Goal: Task Accomplishment & Management: Manage account settings

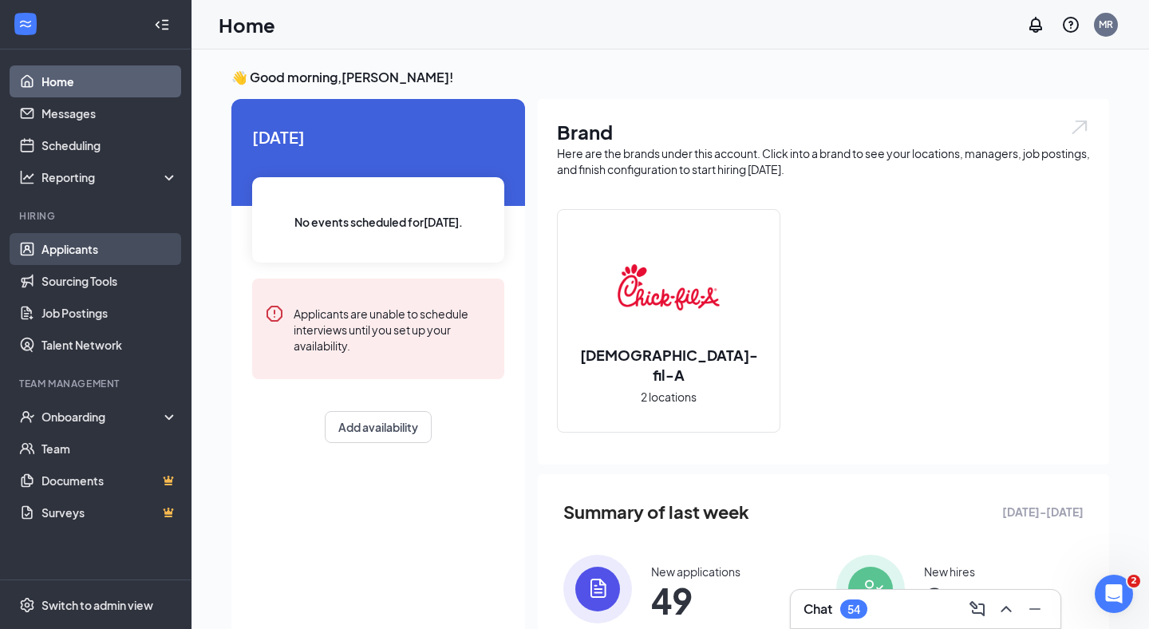
click at [66, 251] on link "Applicants" at bounding box center [109, 249] width 136 height 32
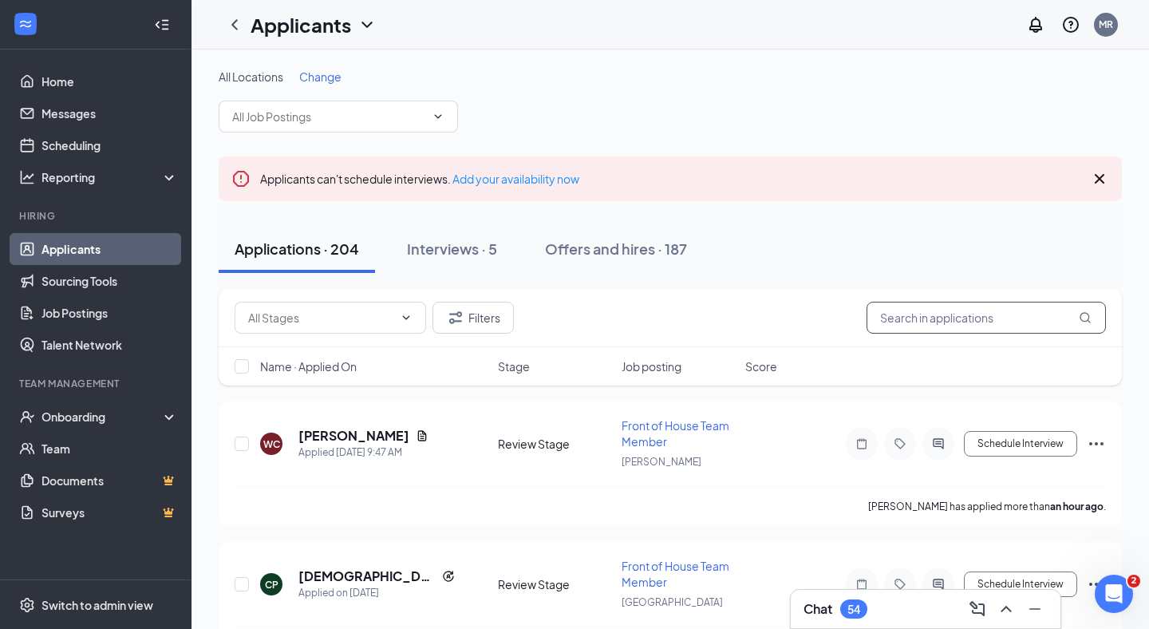
click at [980, 322] on input "text" at bounding box center [985, 318] width 239 height 32
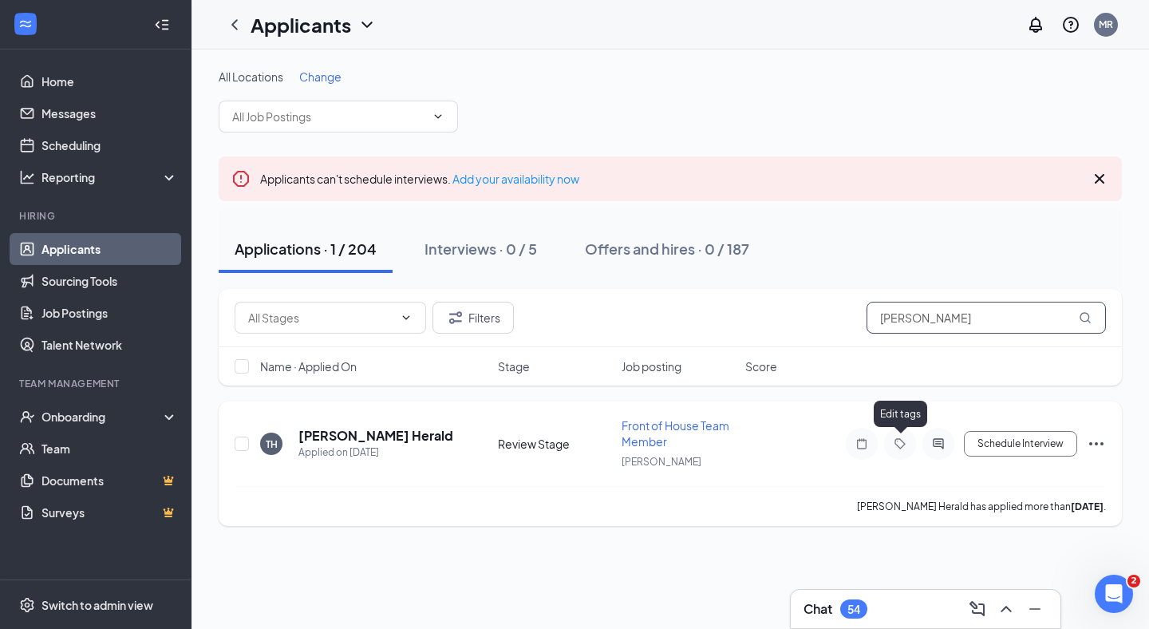
type input "[PERSON_NAME]"
click at [899, 445] on icon "Tag" at bounding box center [899, 443] width 19 height 13
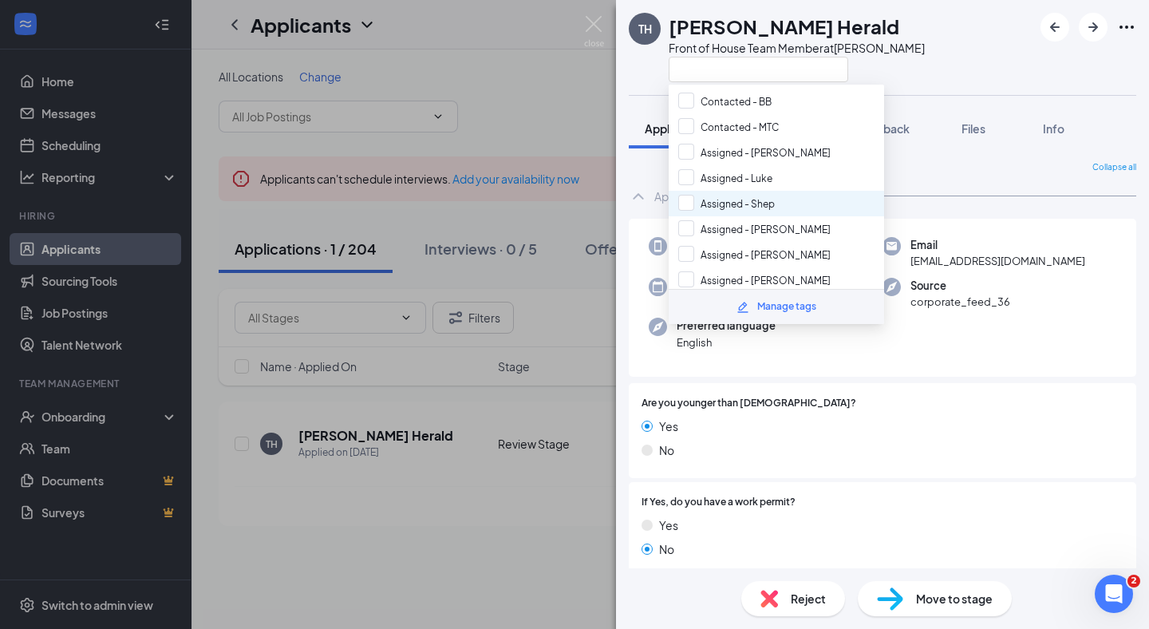
scroll to position [57, 0]
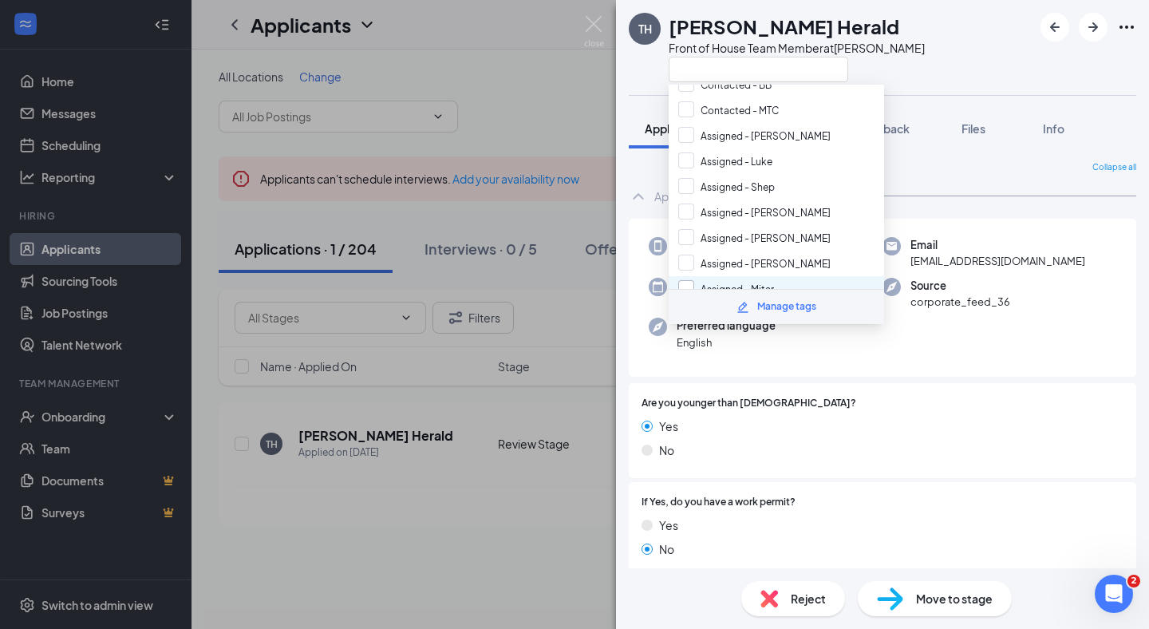
click at [726, 280] on input "Assigned - Mitar" at bounding box center [726, 289] width 96 height 18
checkbox input "true"
click at [954, 337] on div "Phone [PHONE_NUMBER] Email [EMAIL_ADDRESS][DOMAIN_NAME] Applied date [DATE] Sou…" at bounding box center [882, 298] width 507 height 159
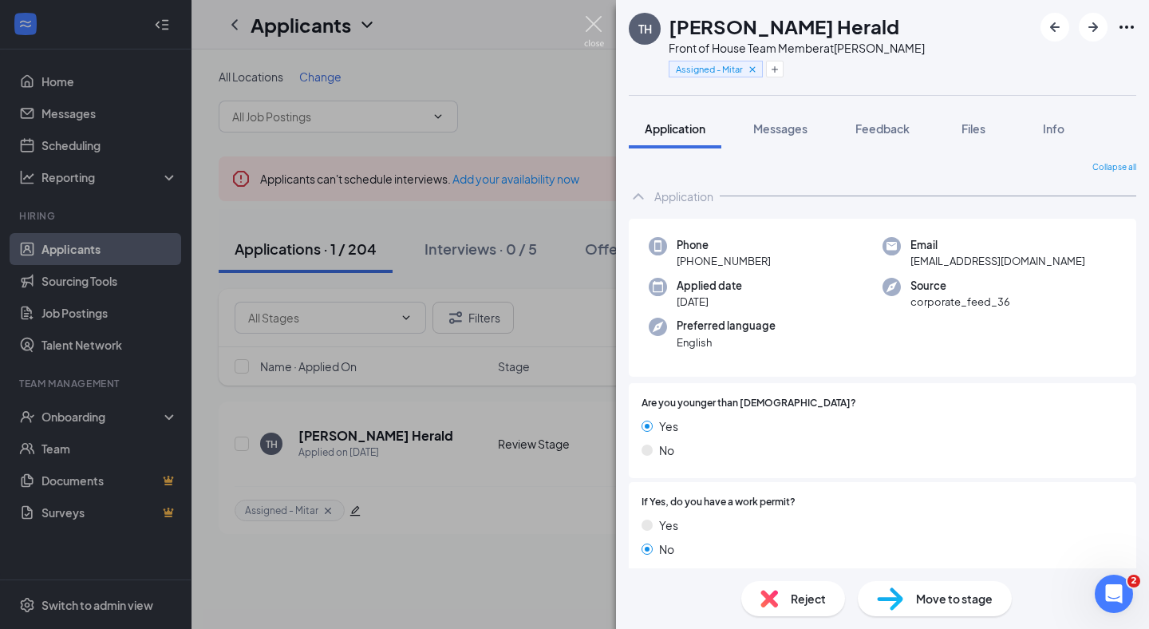
click at [598, 21] on img at bounding box center [594, 31] width 20 height 31
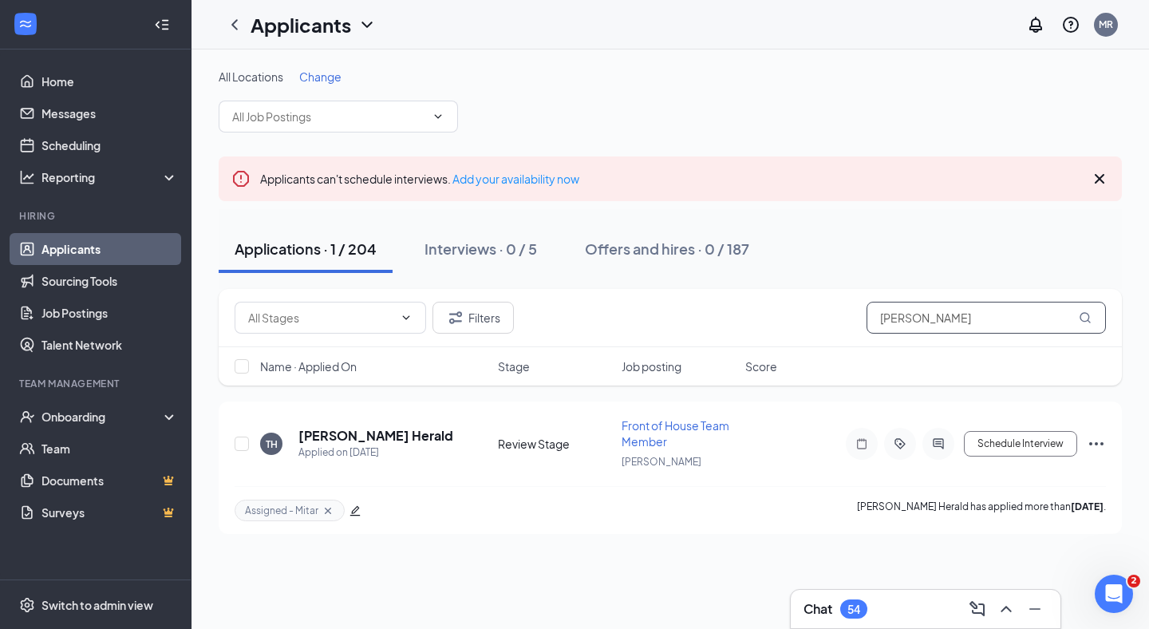
click at [932, 323] on input "[PERSON_NAME]" at bounding box center [985, 318] width 239 height 32
type input "[PERSON_NAME]"
click at [933, 444] on icon "ActiveChat" at bounding box center [938, 443] width 19 height 13
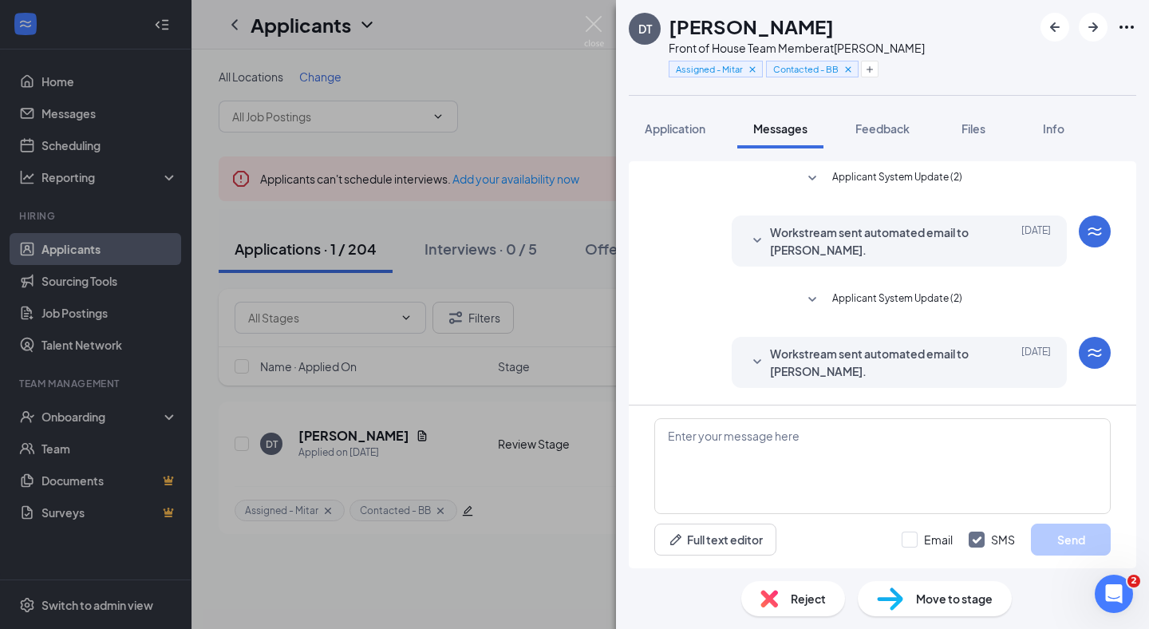
scroll to position [403, 0]
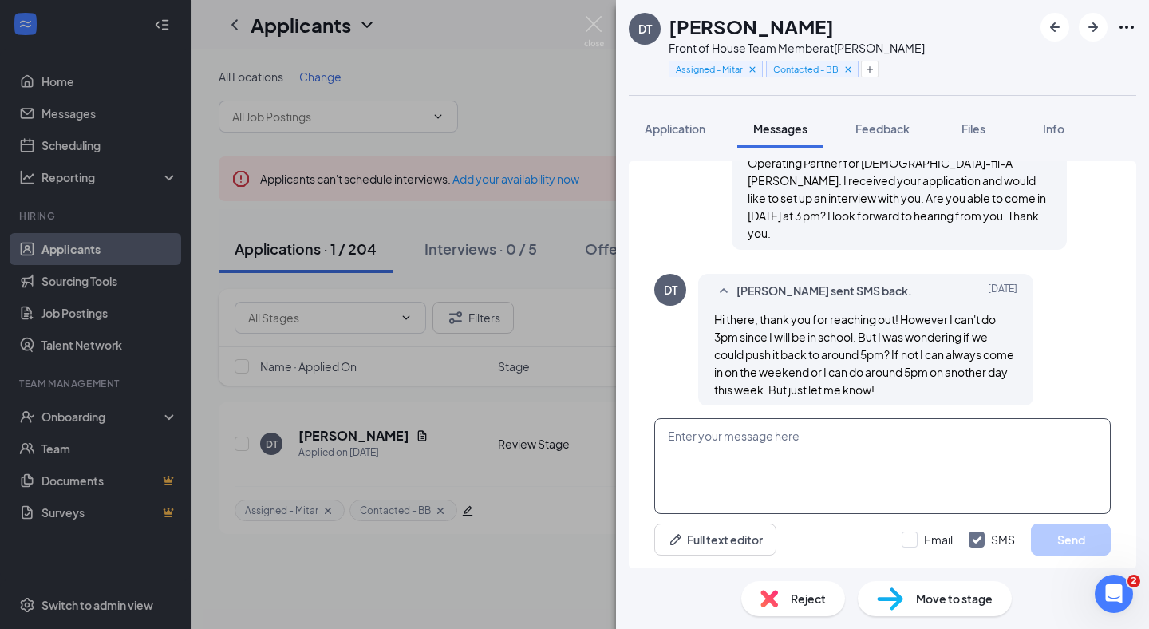
click at [799, 448] on textarea at bounding box center [882, 466] width 456 height 96
type textarea "Are you able to do [DATE] at 5pm?"
click at [1072, 542] on button "Send" at bounding box center [1071, 539] width 80 height 32
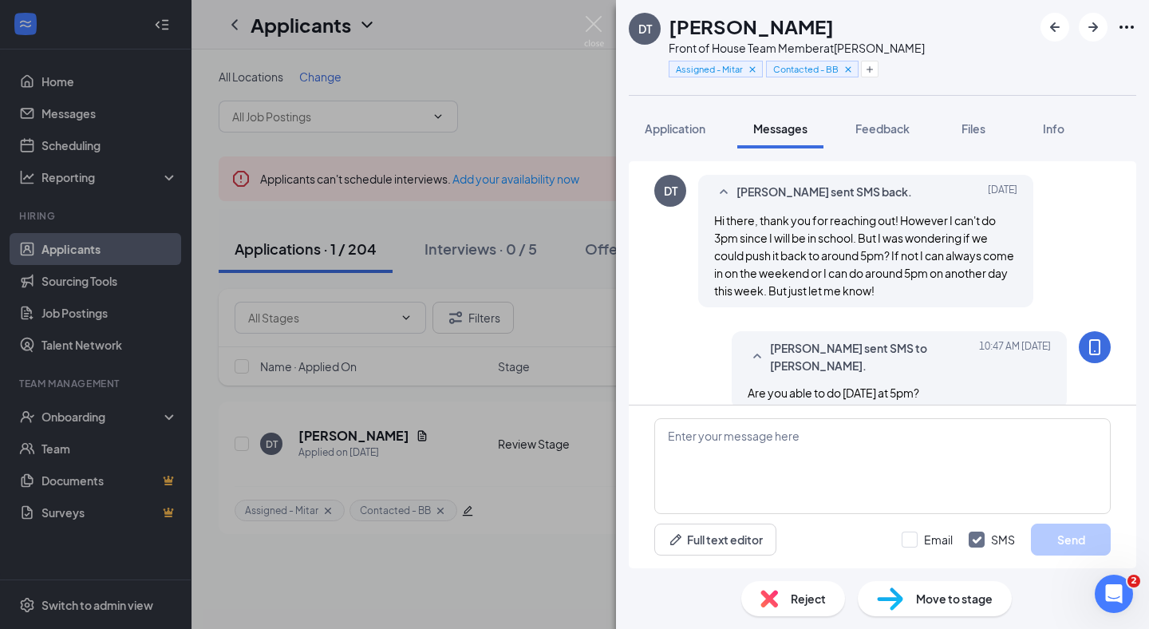
scroll to position [505, 0]
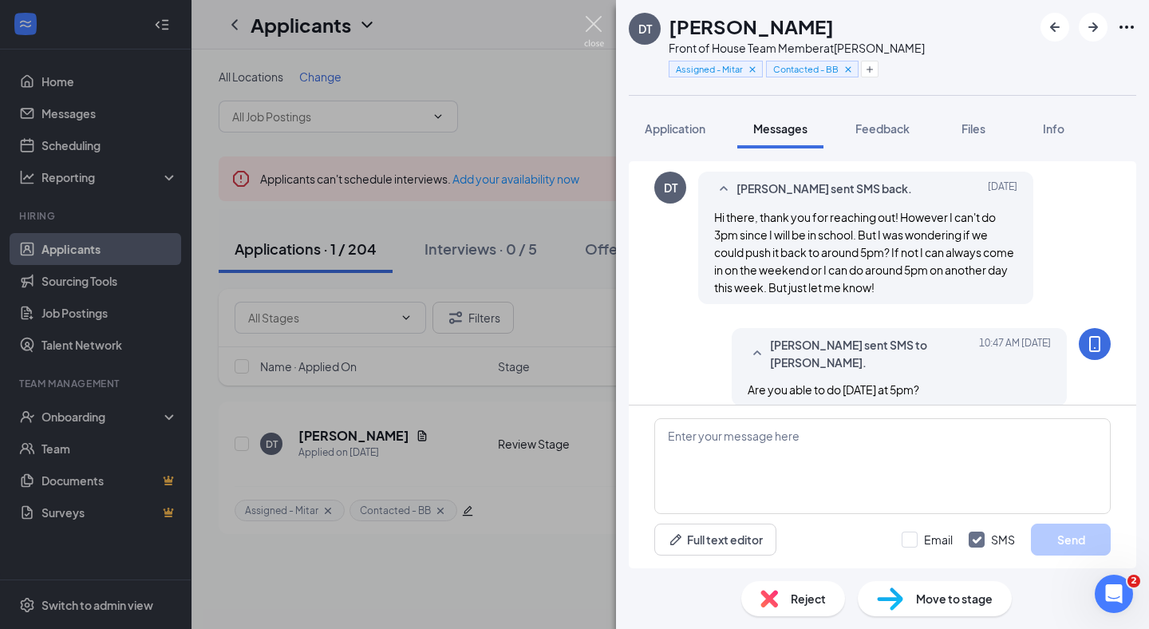
click at [586, 19] on img at bounding box center [594, 31] width 20 height 31
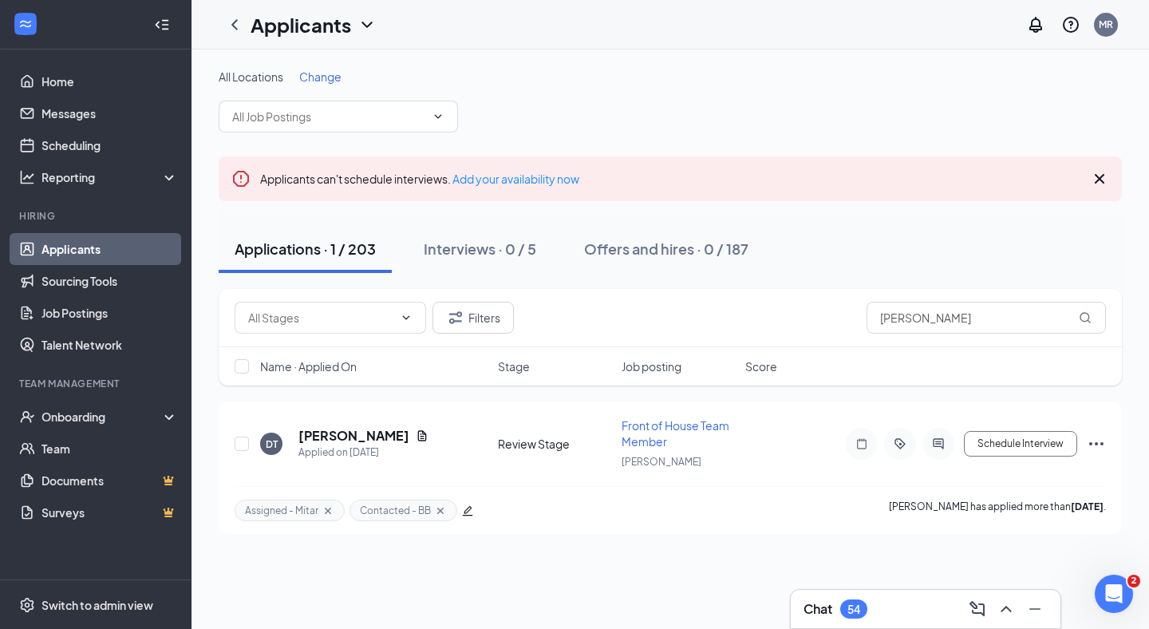
click at [68, 246] on link "Applicants" at bounding box center [109, 249] width 136 height 32
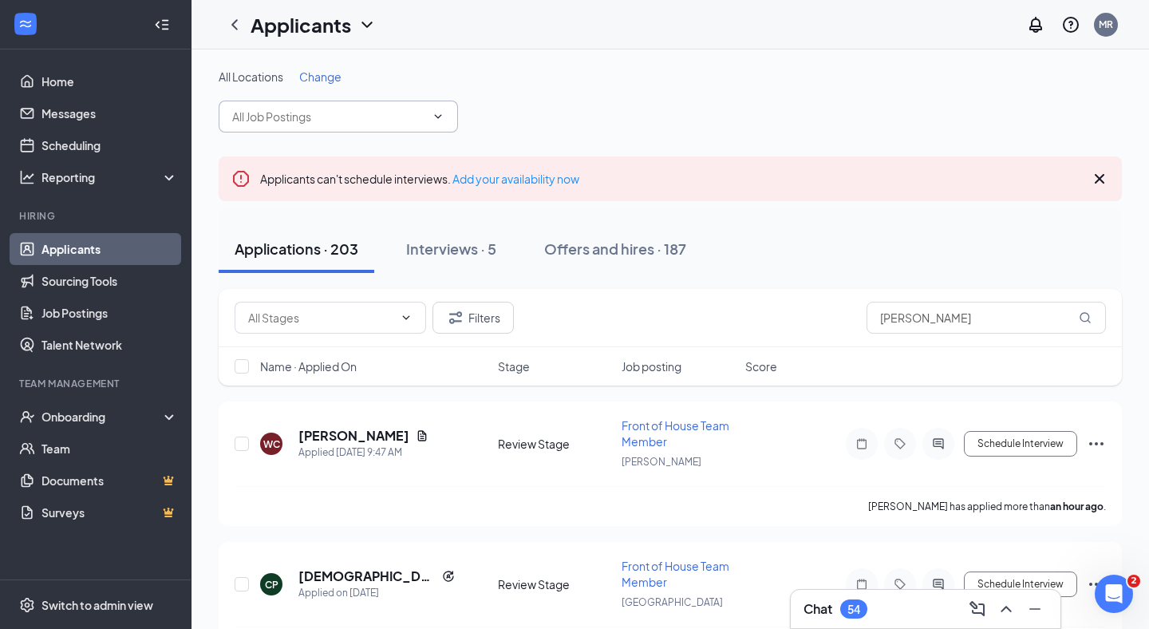
click at [294, 115] on input "text" at bounding box center [328, 117] width 193 height 18
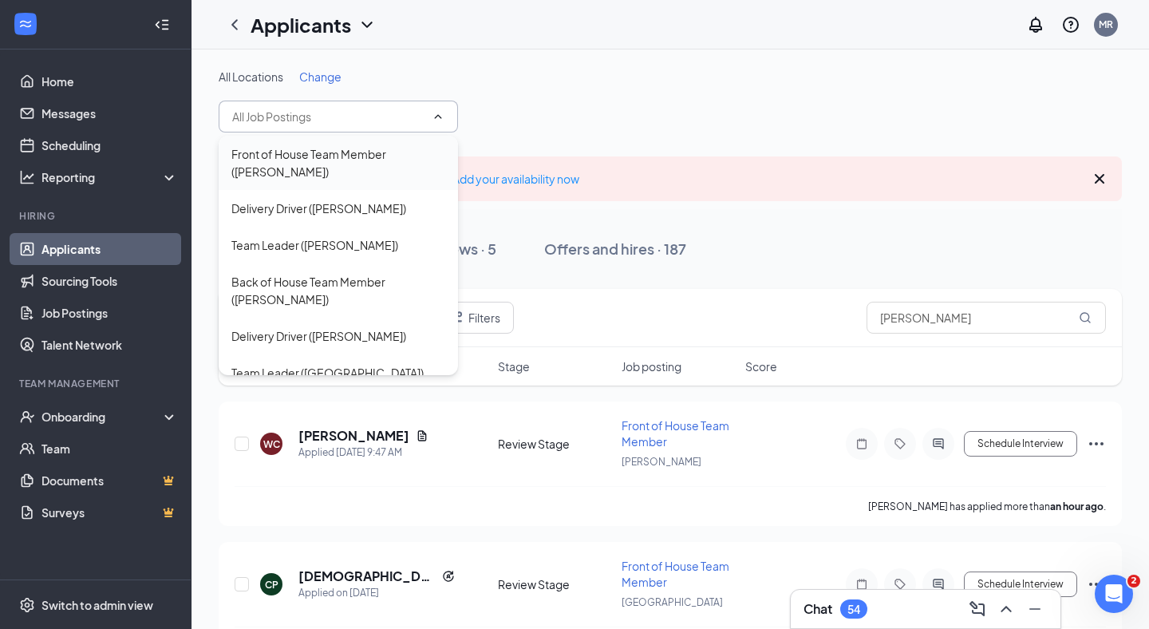
click at [321, 160] on div "Front of House Team Member ([PERSON_NAME])" at bounding box center [338, 162] width 214 height 35
type input "Front of House Team Member ([PERSON_NAME])"
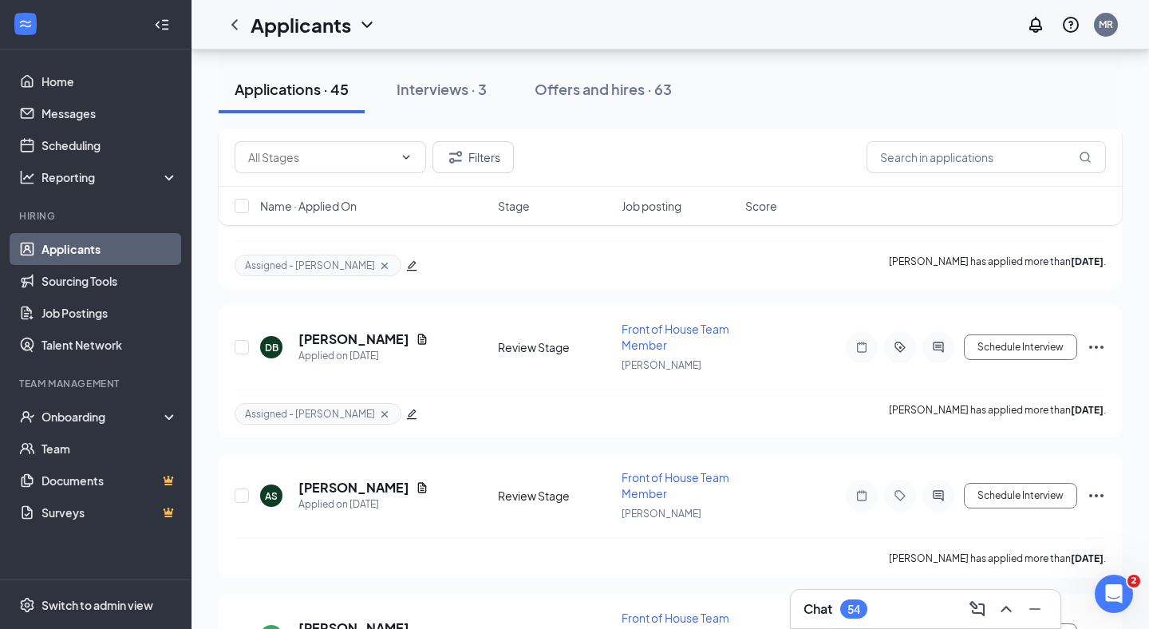
scroll to position [6145, 0]
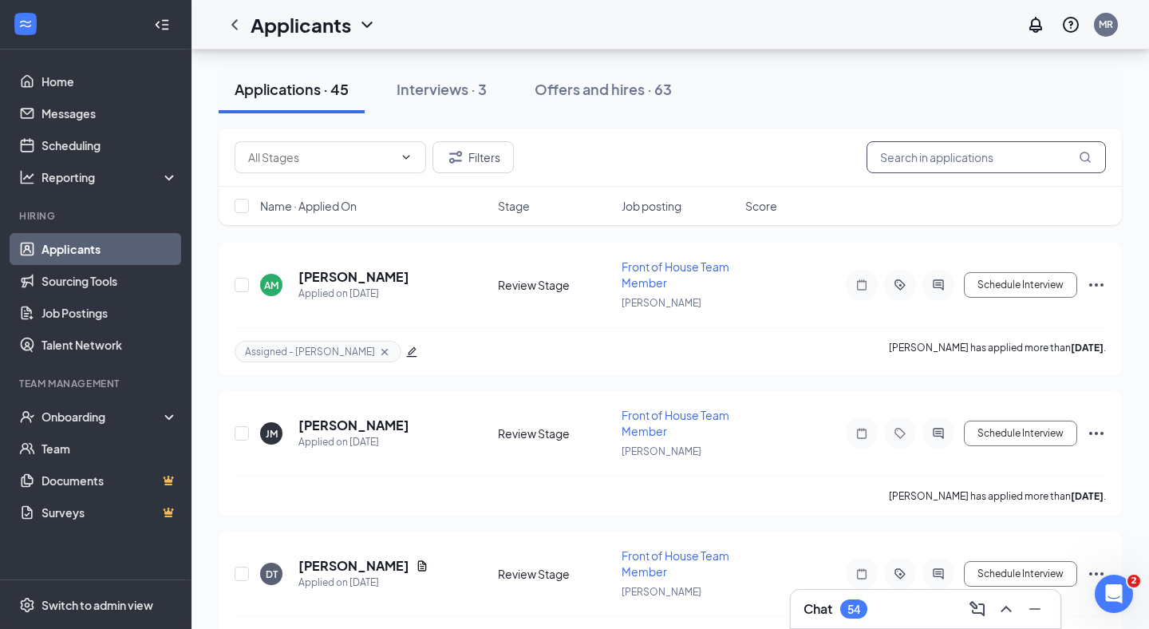
click at [989, 169] on input "text" at bounding box center [985, 157] width 239 height 32
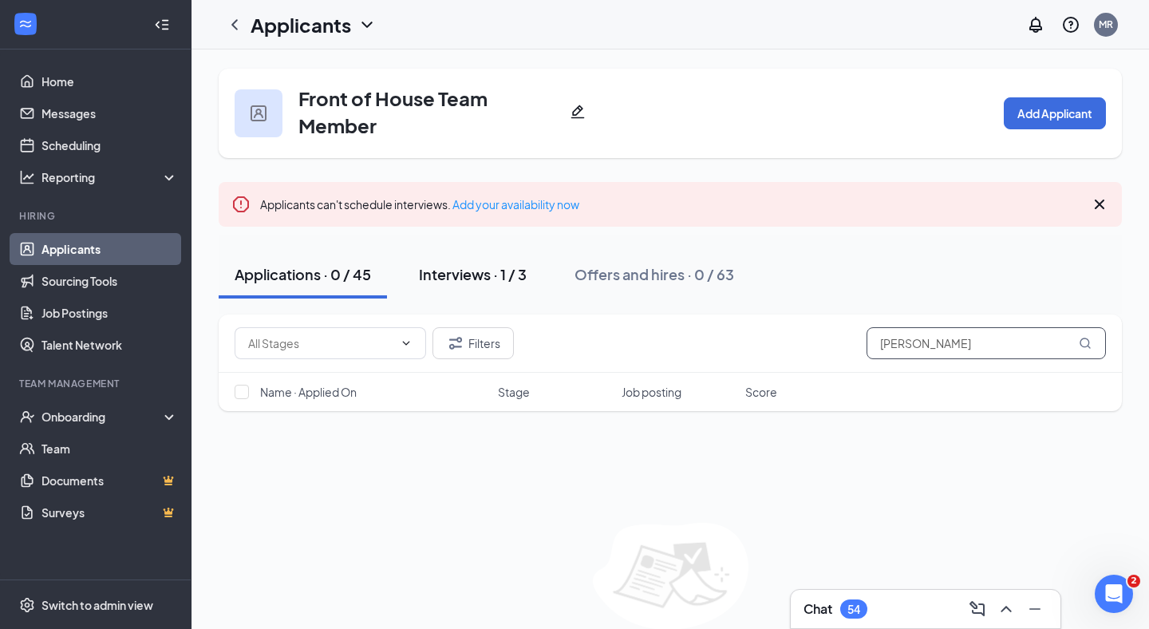
type input "[PERSON_NAME]"
click at [459, 274] on div "Interviews · 1 / 3" at bounding box center [473, 274] width 108 height 20
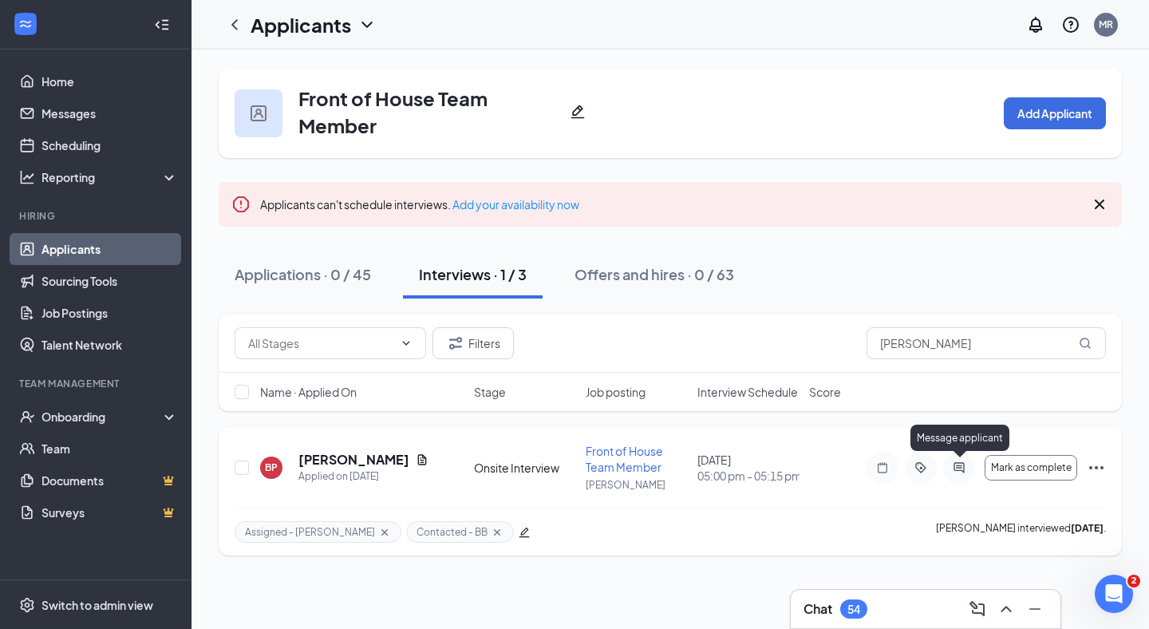
click at [954, 464] on icon "ActiveChat" at bounding box center [958, 467] width 10 height 10
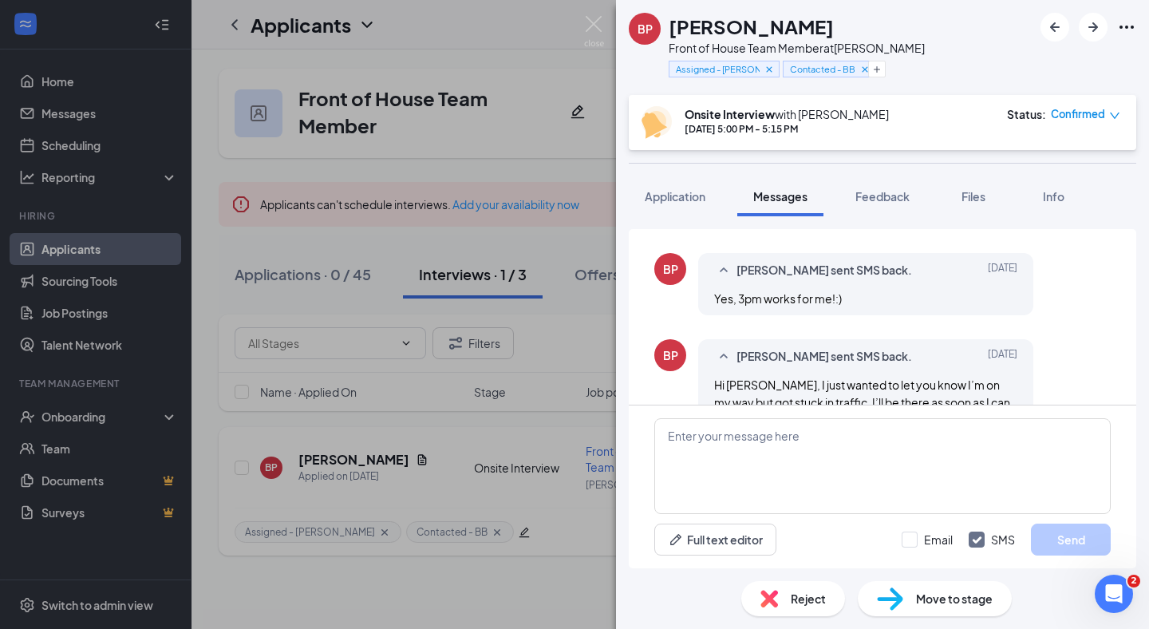
scroll to position [862, 0]
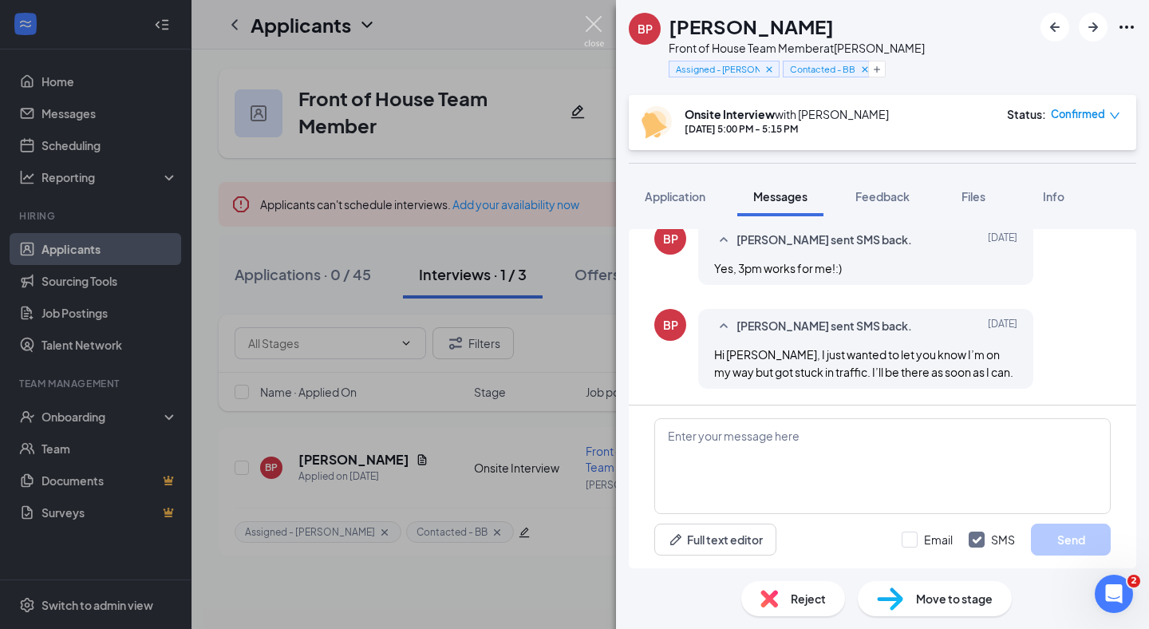
click at [592, 28] on img at bounding box center [594, 31] width 20 height 31
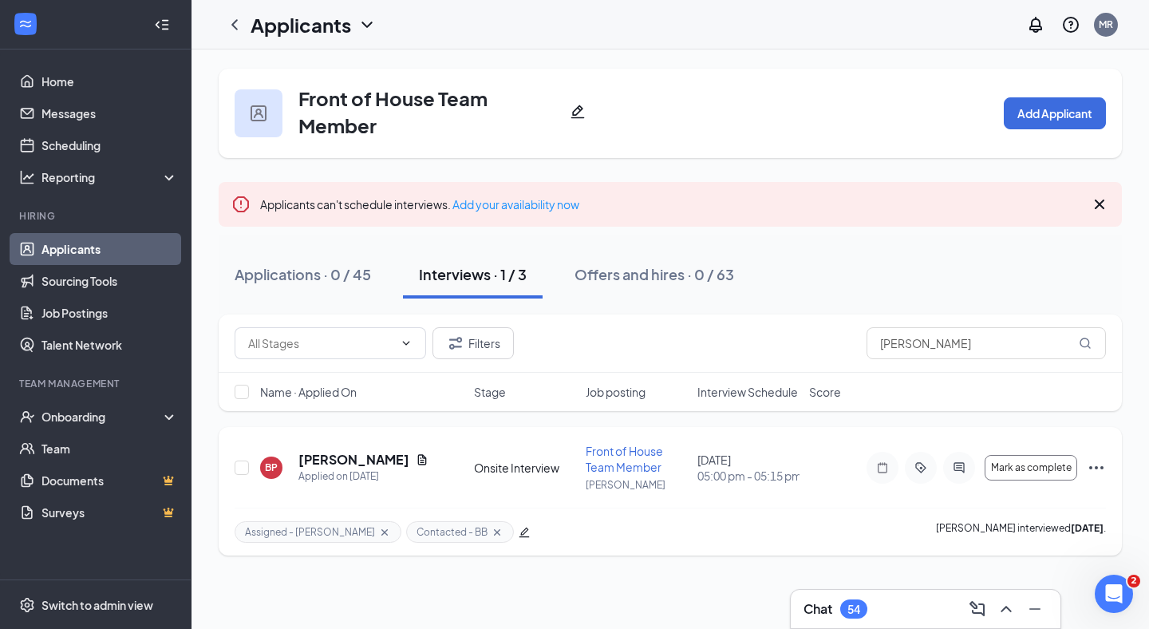
click at [1094, 467] on icon "Ellipses" at bounding box center [1095, 467] width 19 height 19
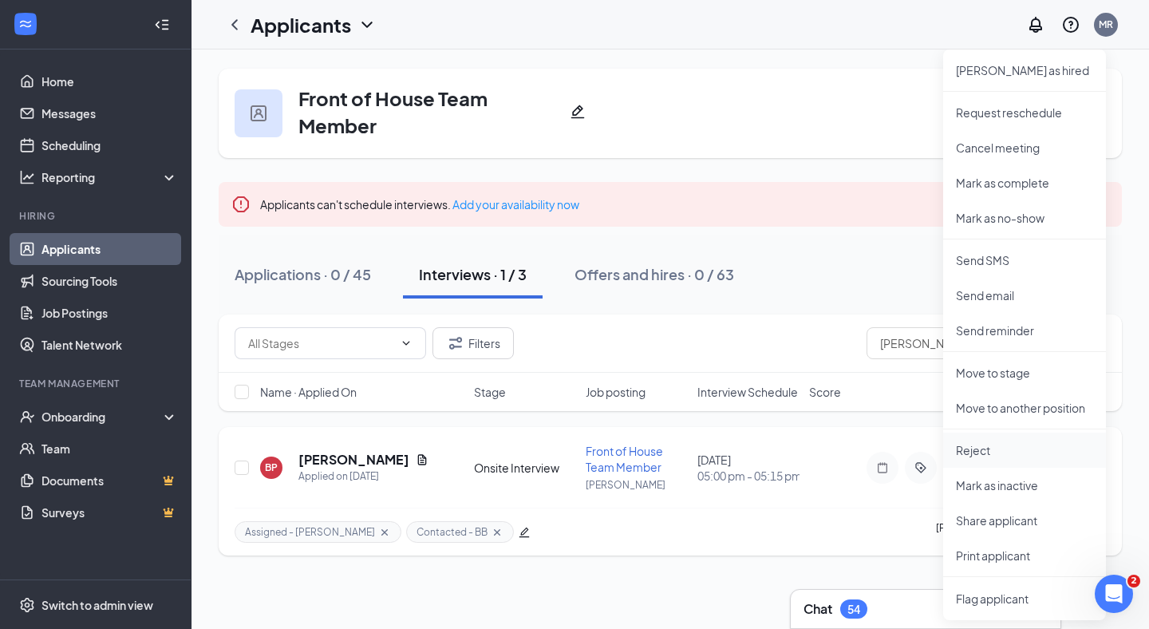
click at [994, 455] on p "Reject" at bounding box center [1024, 450] width 137 height 16
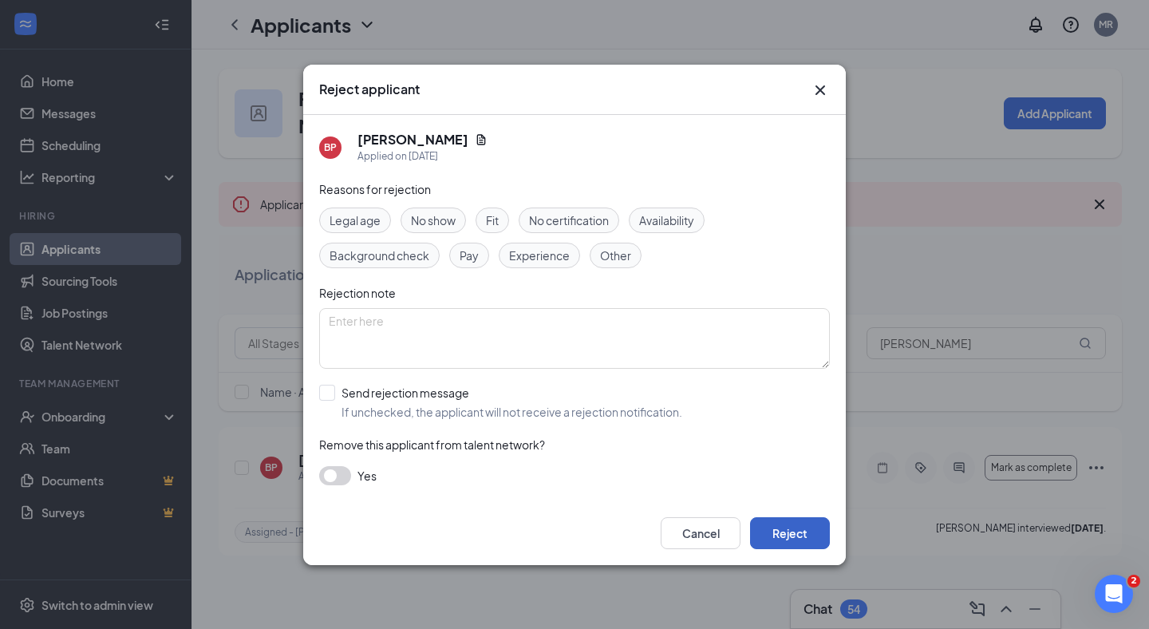
click at [809, 530] on button "Reject" at bounding box center [790, 533] width 80 height 32
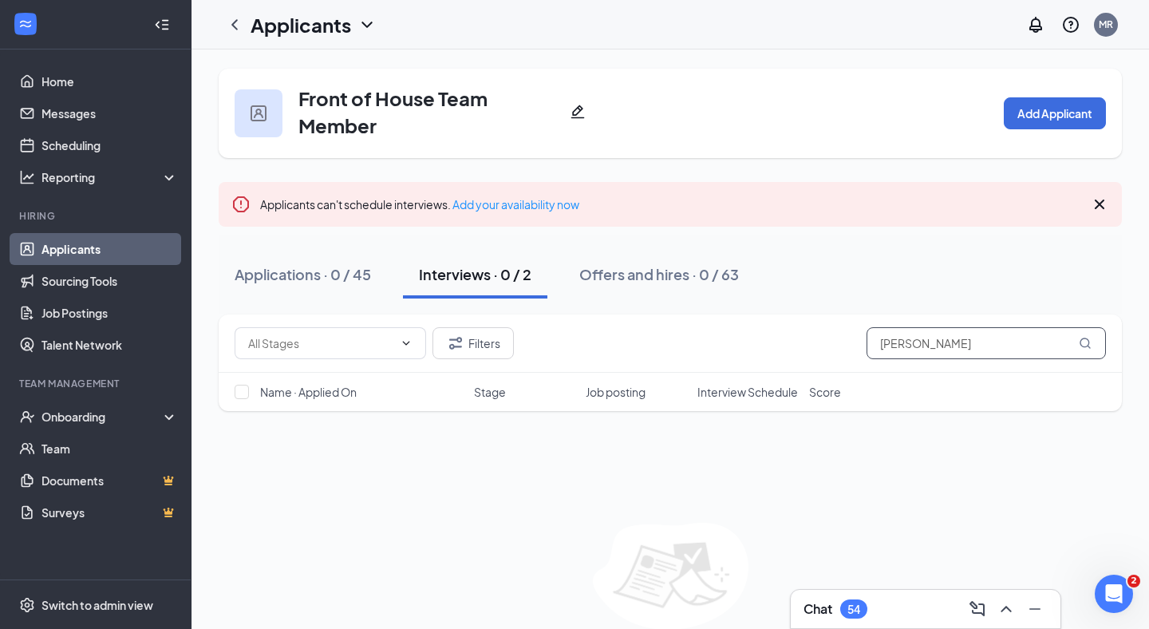
click at [937, 350] on input "[PERSON_NAME]" at bounding box center [985, 343] width 239 height 32
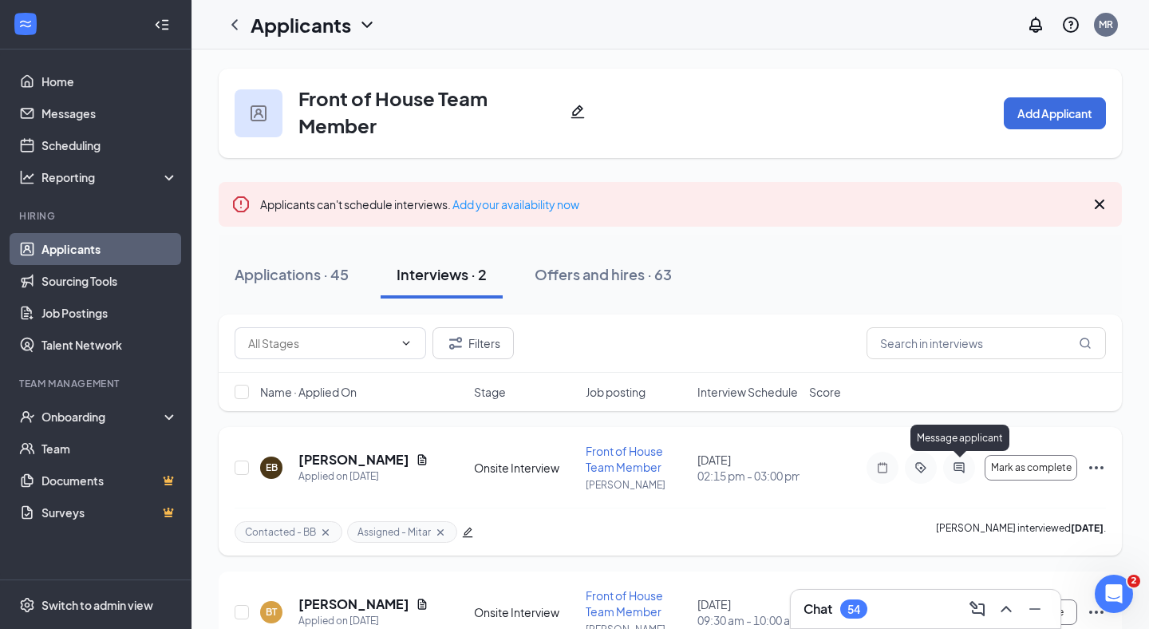
click at [959, 467] on icon "ActiveChat" at bounding box center [958, 467] width 10 height 10
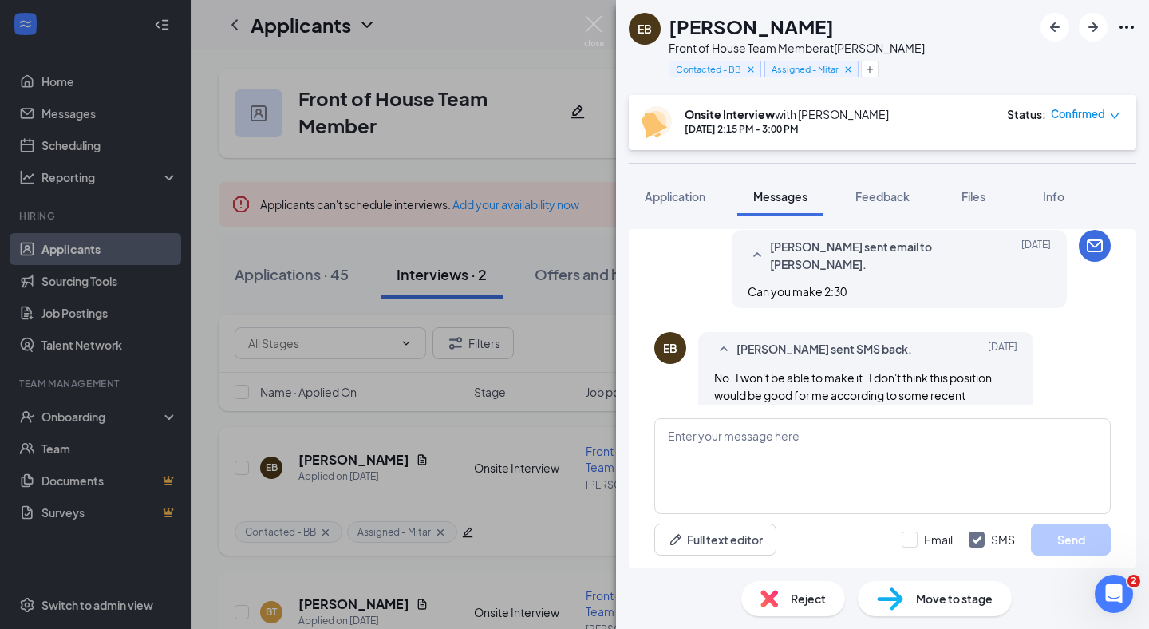
scroll to position [707, 0]
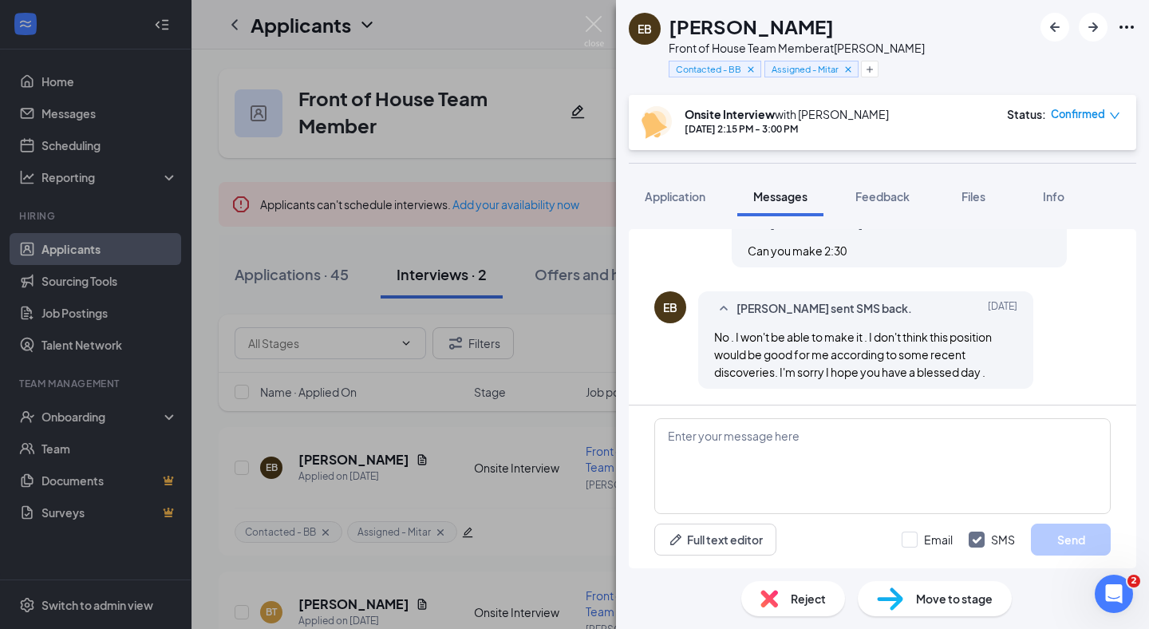
click at [814, 599] on span "Reject" at bounding box center [808, 599] width 35 height 18
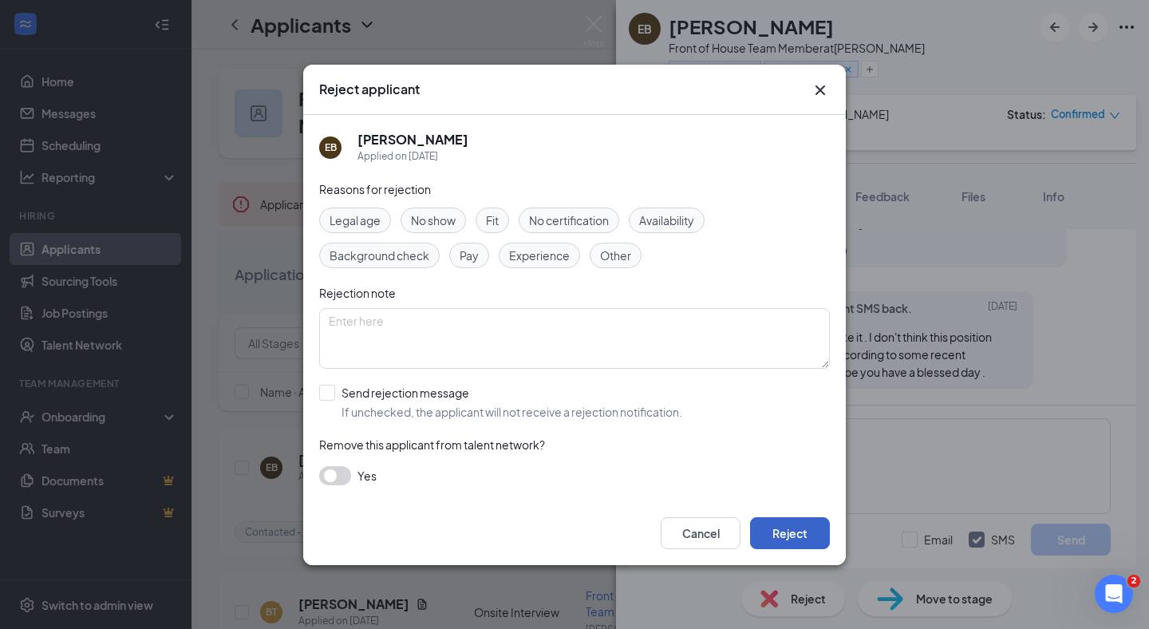
click at [783, 533] on button "Reject" at bounding box center [790, 533] width 80 height 32
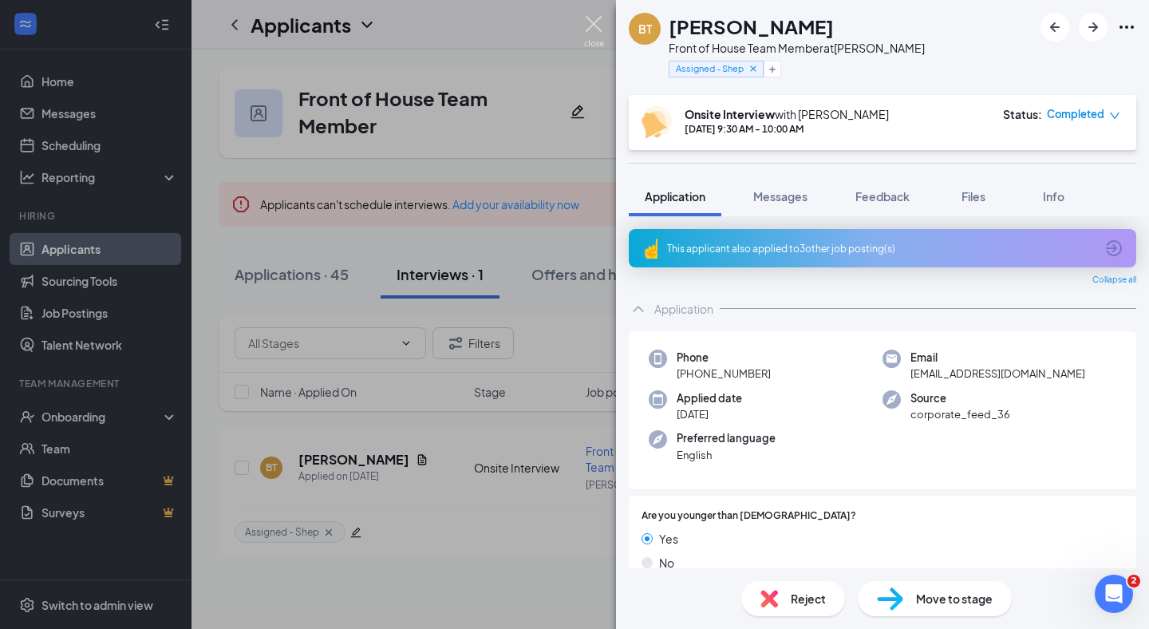
click at [593, 18] on img at bounding box center [594, 31] width 20 height 31
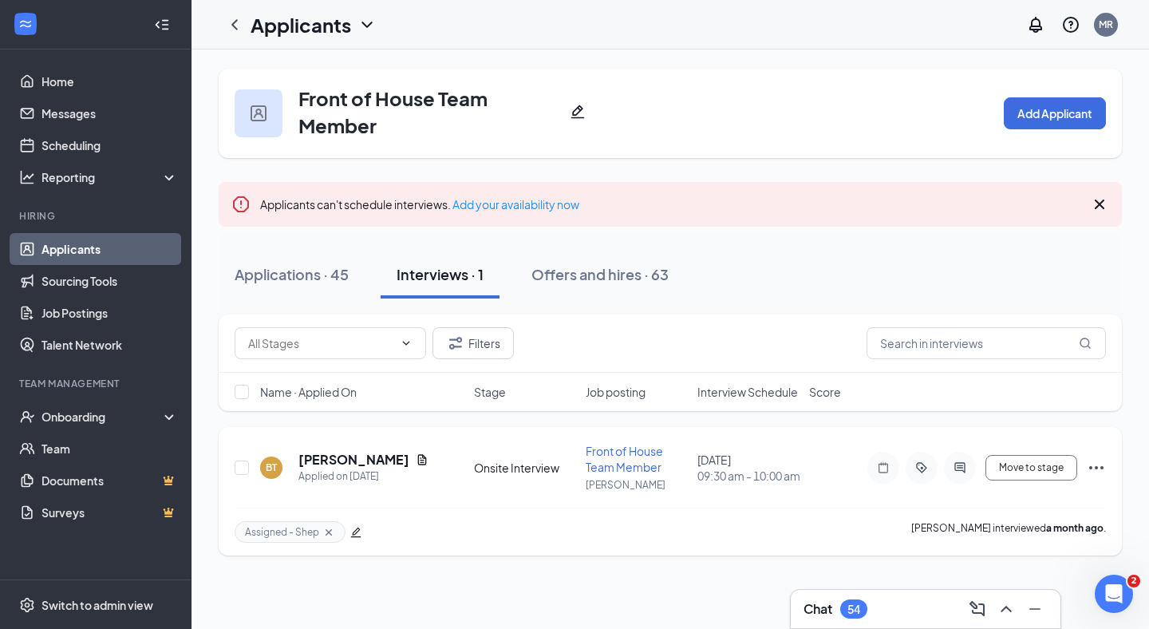
click at [1104, 463] on icon "Ellipses" at bounding box center [1095, 467] width 19 height 19
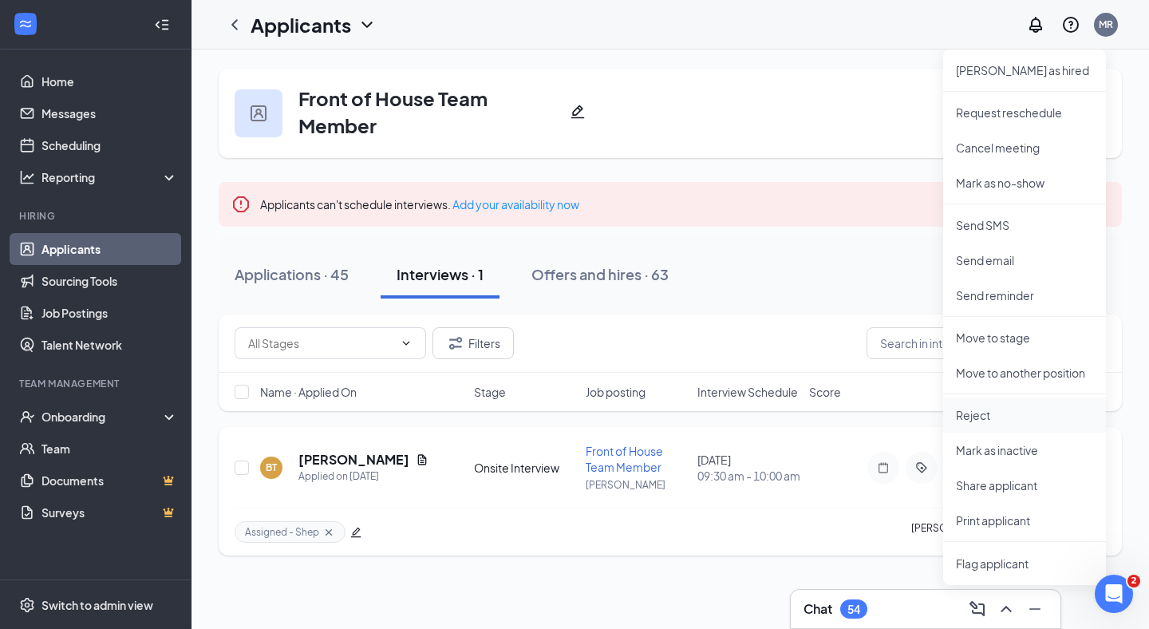
click at [994, 428] on li "Reject" at bounding box center [1024, 414] width 163 height 35
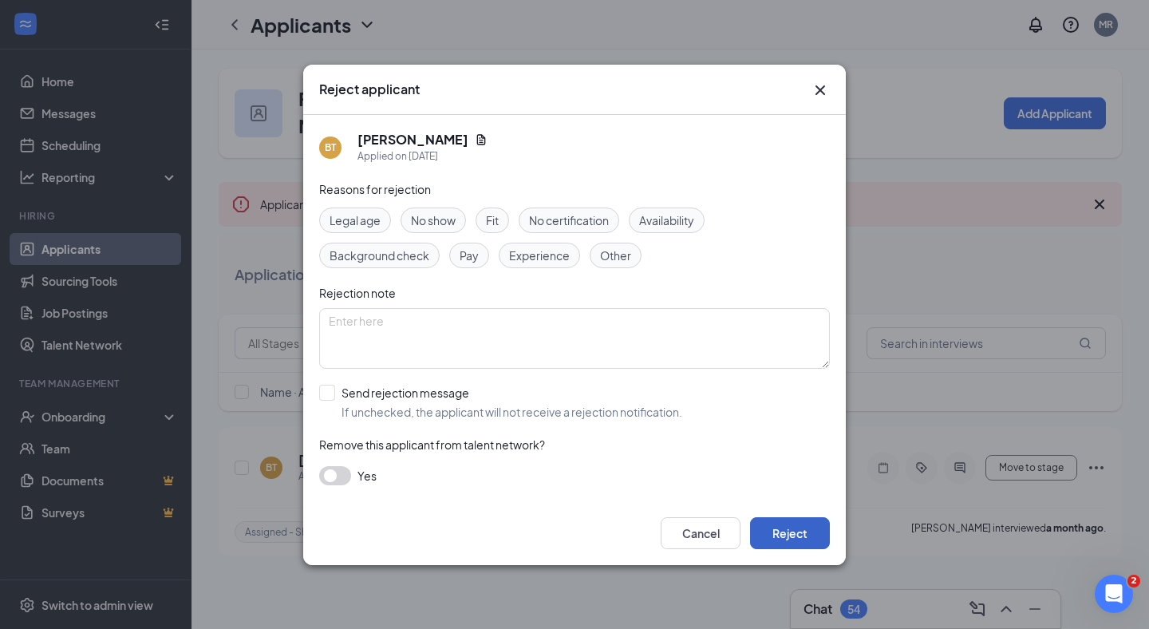
click at [817, 535] on button "Reject" at bounding box center [790, 533] width 80 height 32
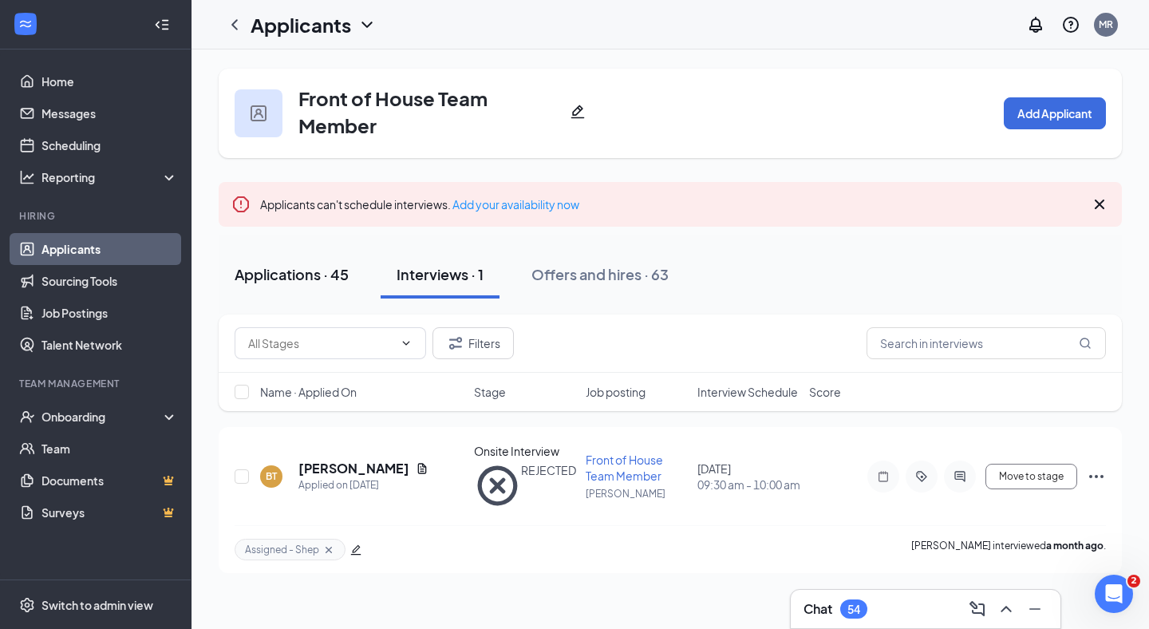
click at [287, 281] on div "Applications · 45" at bounding box center [292, 274] width 114 height 20
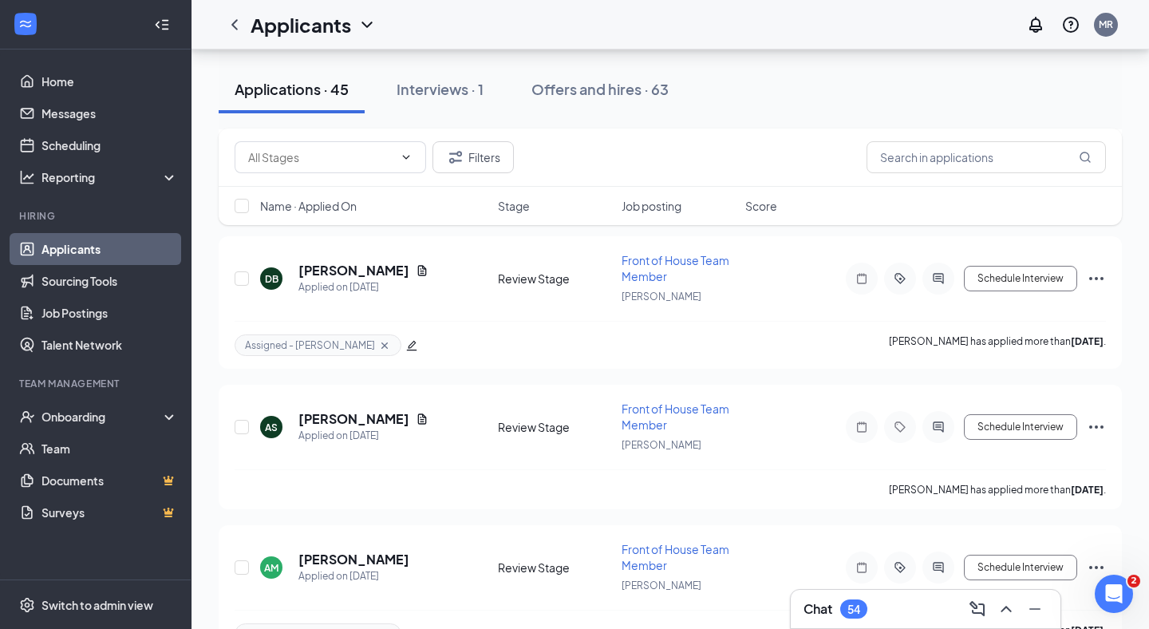
scroll to position [6145, 0]
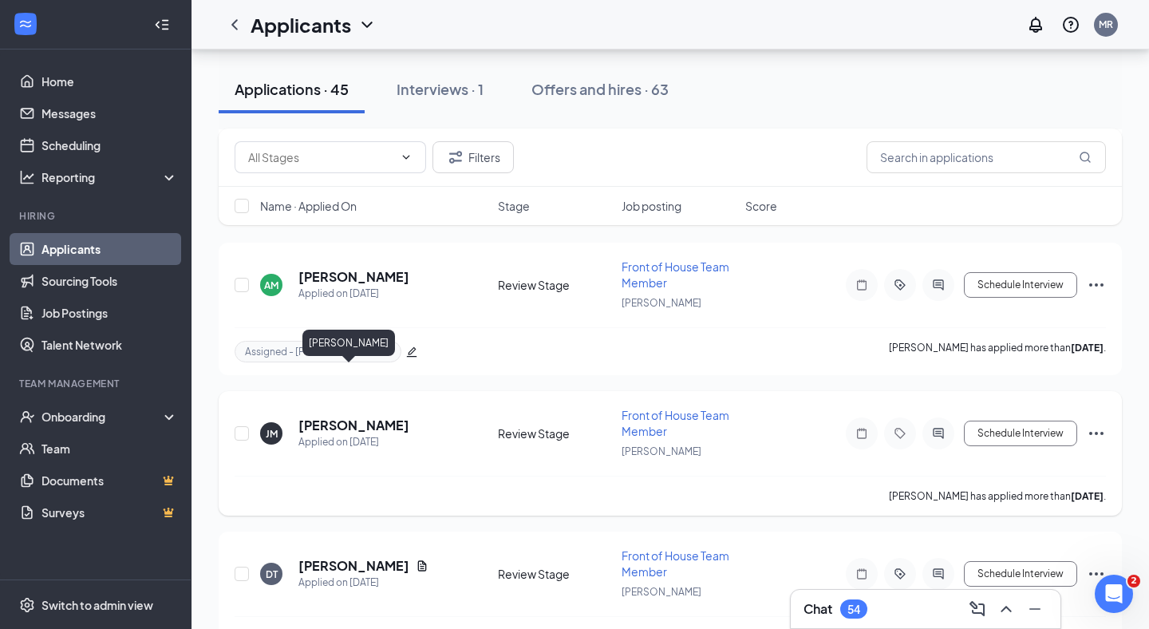
click at [319, 416] on h5 "[PERSON_NAME]" at bounding box center [353, 425] width 111 height 18
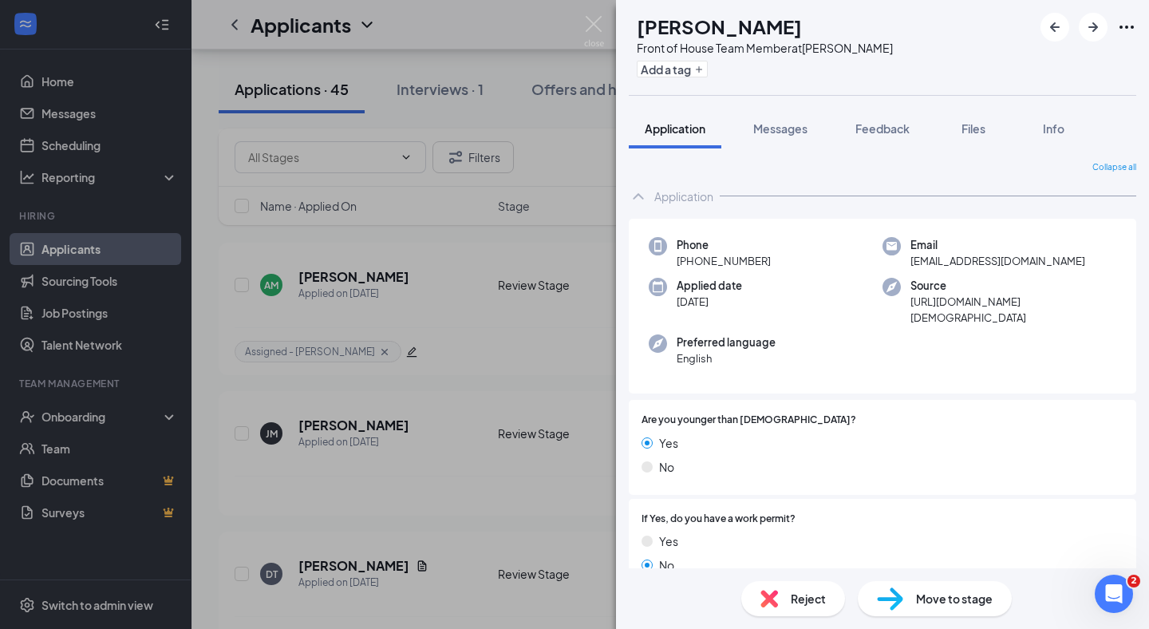
scroll to position [884, 0]
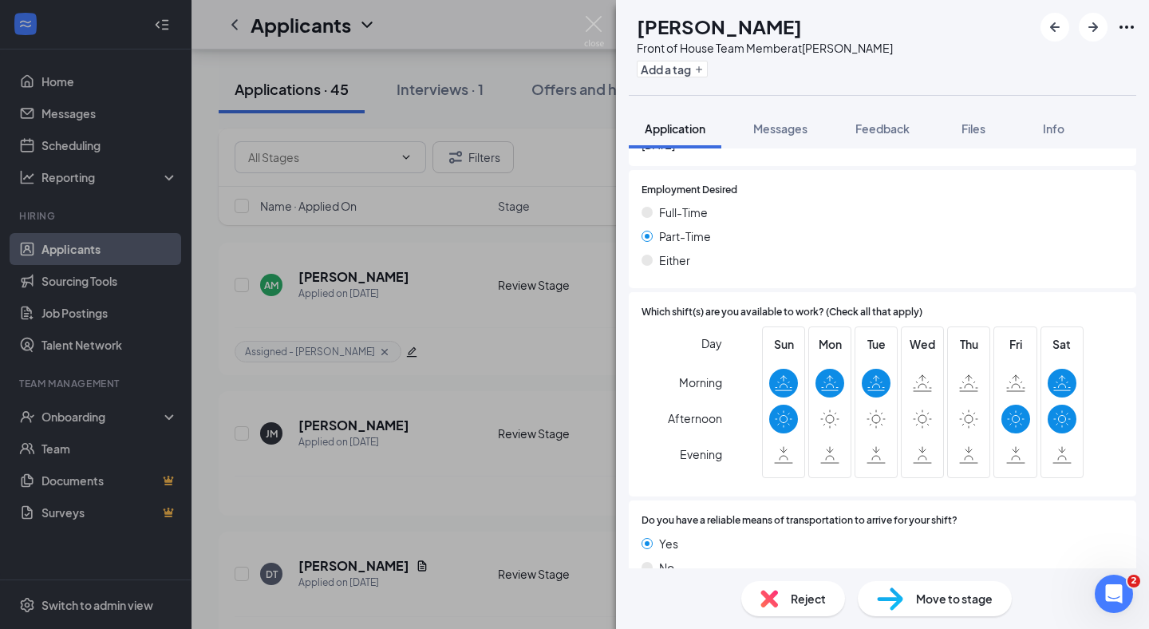
click at [505, 341] on div "[PERSON_NAME] Jaden [PERSON_NAME] Front of House Team Member at [PERSON_NAME] A…" at bounding box center [574, 314] width 1149 height 629
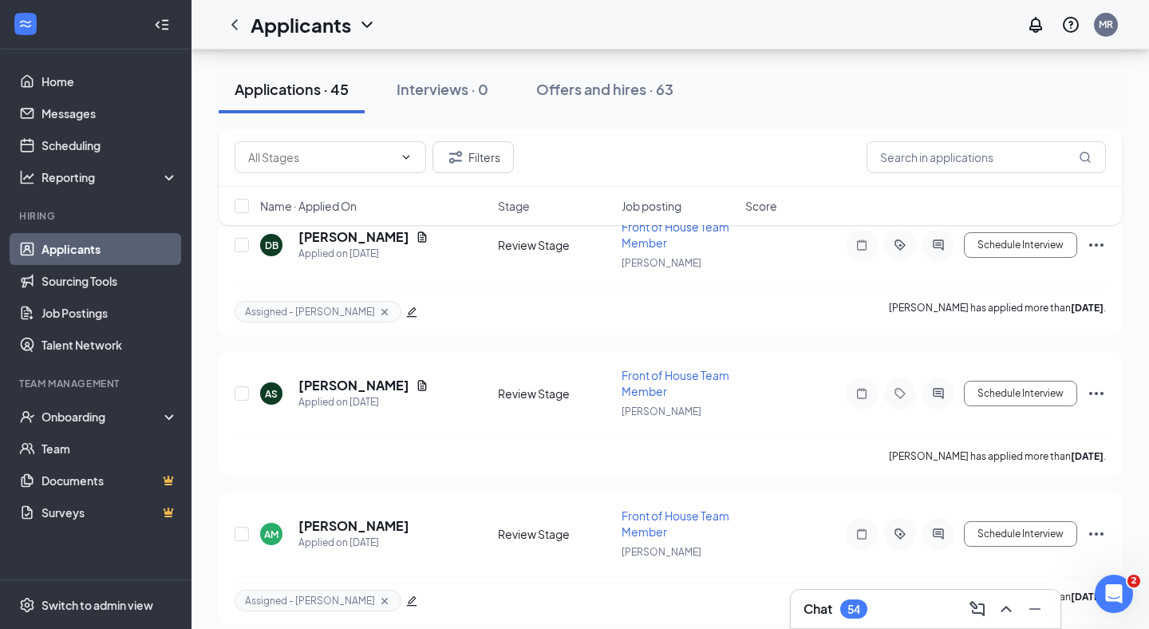
scroll to position [5894, 0]
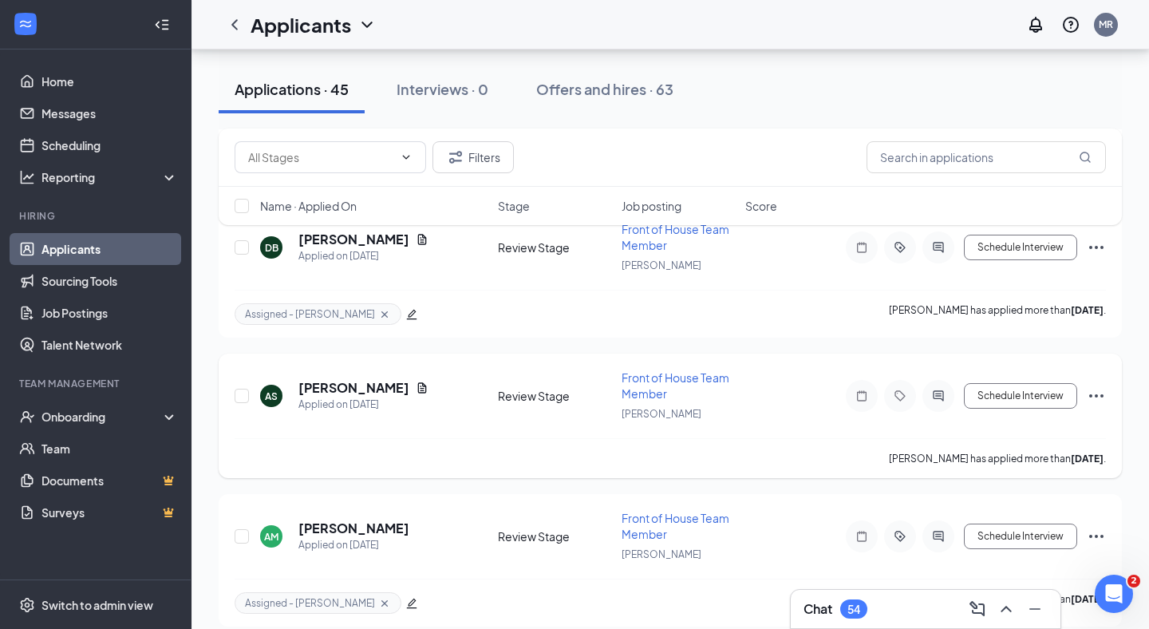
click at [1099, 386] on icon "Ellipses" at bounding box center [1095, 395] width 19 height 19
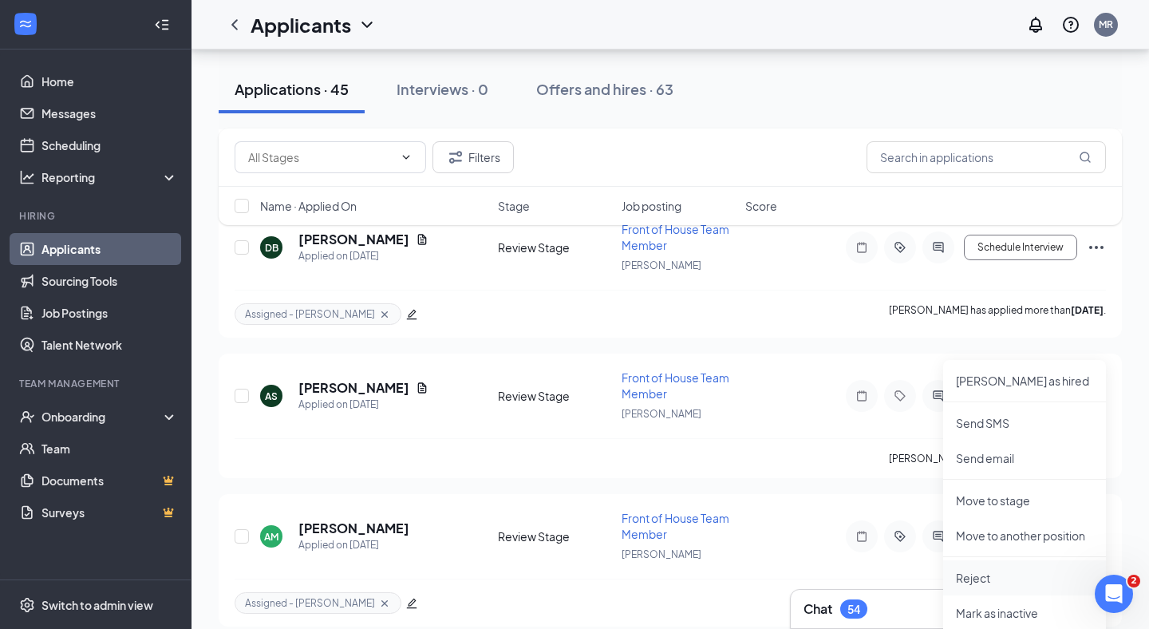
click at [993, 582] on p "Reject" at bounding box center [1024, 578] width 137 height 16
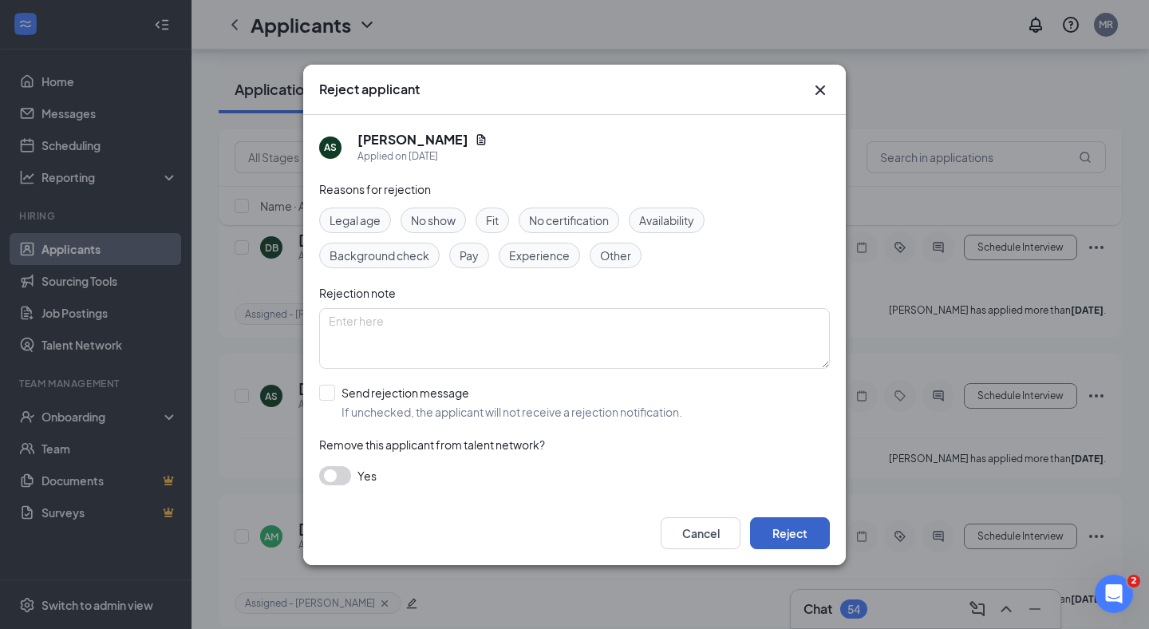
click at [783, 526] on button "Reject" at bounding box center [790, 533] width 80 height 32
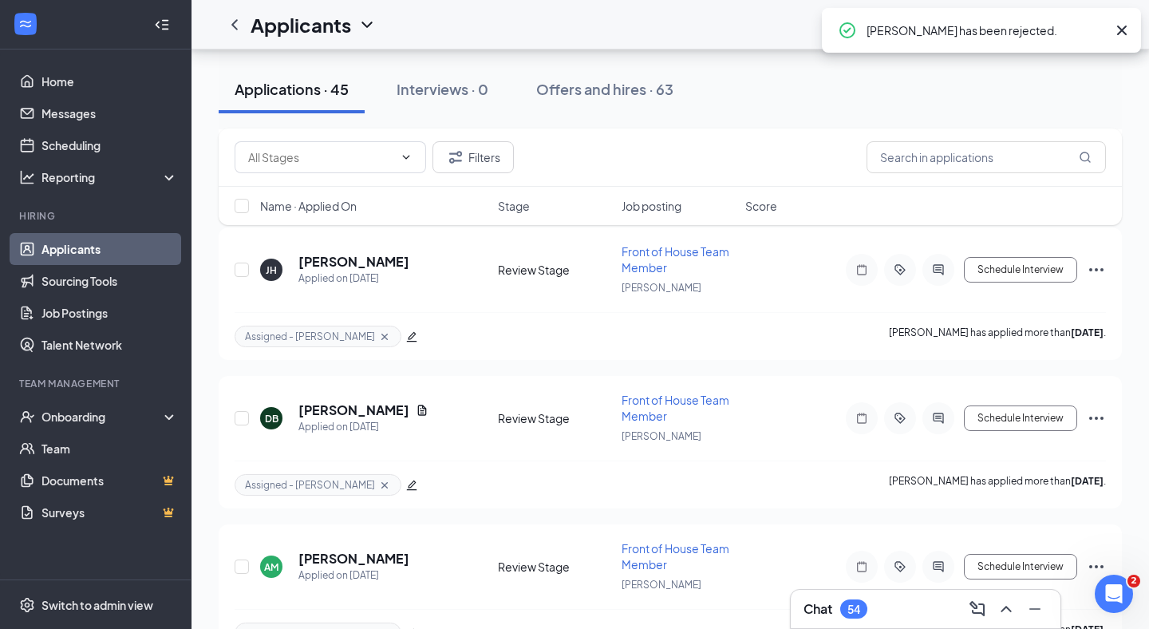
scroll to position [5662, 0]
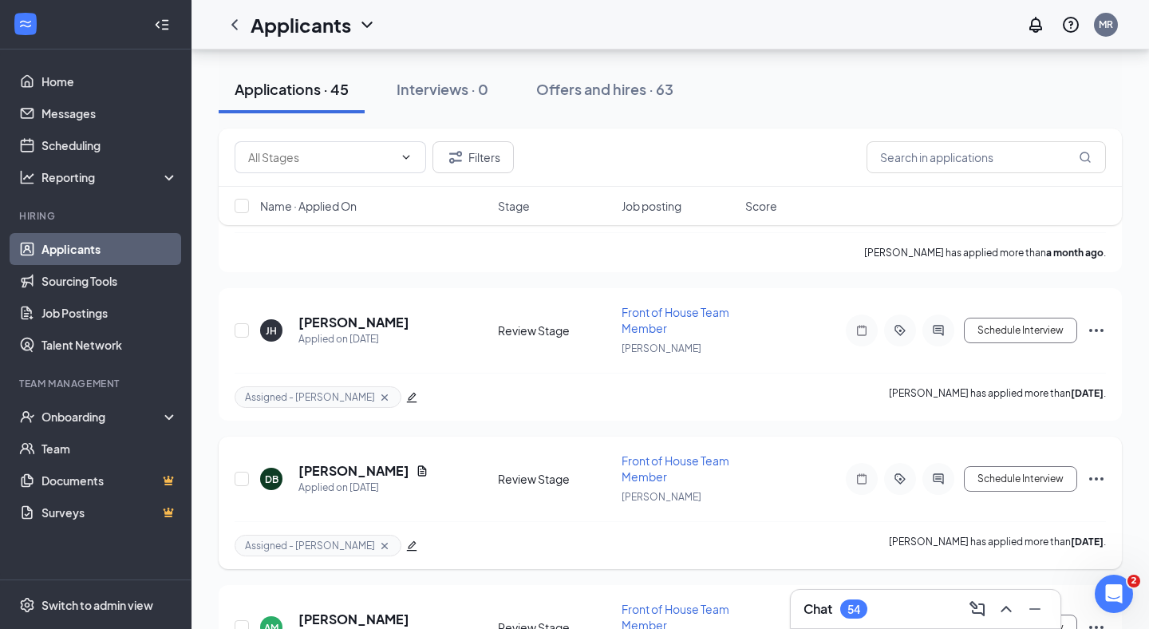
click at [1094, 469] on icon "Ellipses" at bounding box center [1095, 478] width 19 height 19
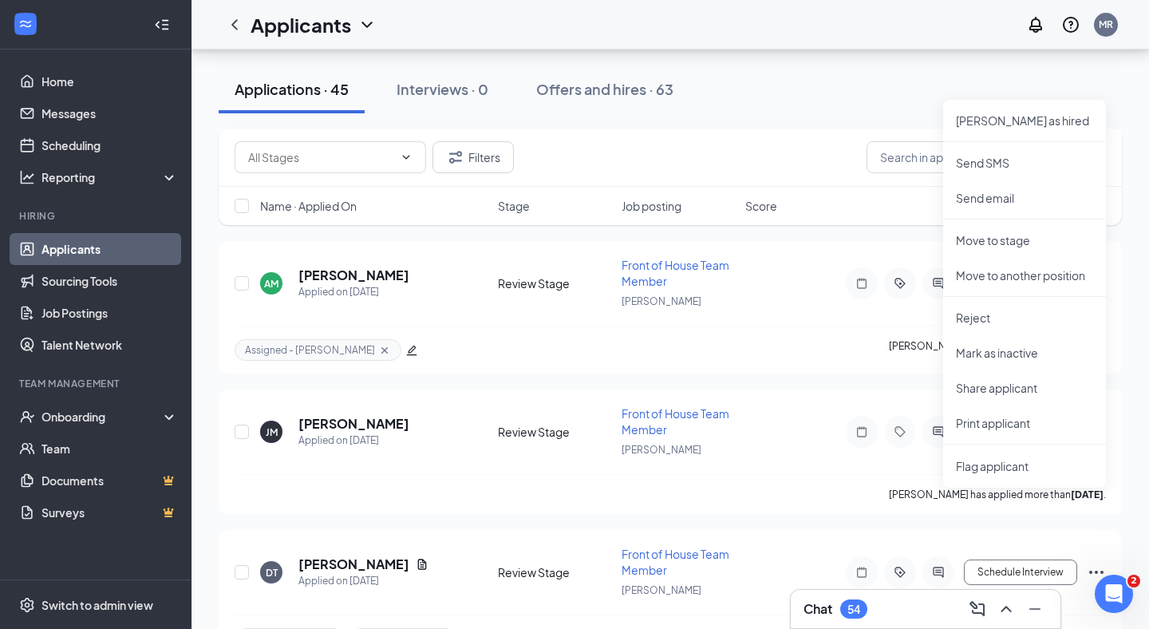
scroll to position [5994, 0]
